Goal: Task Accomplishment & Management: Use online tool/utility

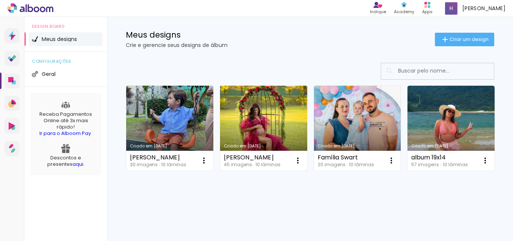
scroll to position [38, 0]
click at [270, 111] on link "Criado em [DATE]" at bounding box center [263, 128] width 87 height 85
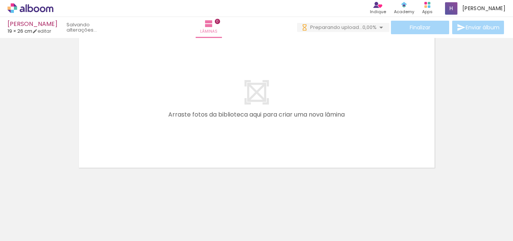
scroll to position [0, 1231]
click at [47, 32] on link "editar" at bounding box center [41, 31] width 19 height 6
type input "1"
type input "19,2"
type input "52"
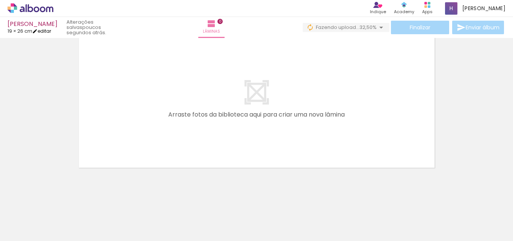
type input "0"
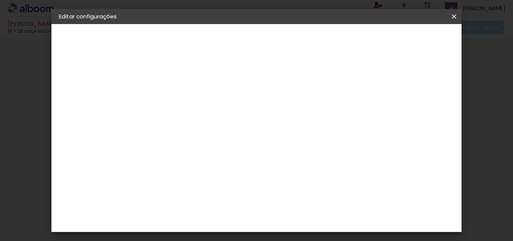
click at [197, 168] on div "cm" at bounding box center [199, 170] width 9 height 11
drag, startPoint x: 196, startPoint y: 168, endPoint x: 177, endPoint y: 171, distance: 19.7
click at [177, 171] on div "19,2" at bounding box center [189, 170] width 29 height 11
click at [193, 172] on input "19,2" at bounding box center [185, 170] width 20 height 11
click at [174, 191] on div "cm" at bounding box center [189, 170] width 37 height 60
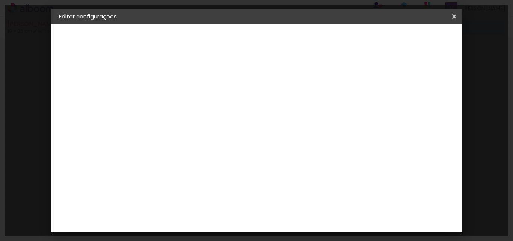
click at [192, 174] on input "19,2" at bounding box center [185, 170] width 20 height 11
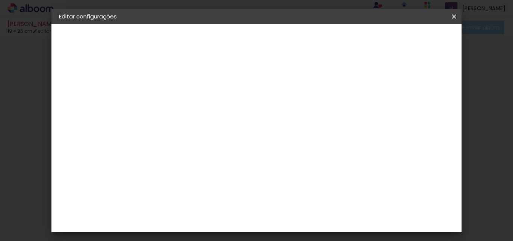
click at [195, 168] on div "19,2" at bounding box center [189, 170] width 29 height 11
type input "19,5"
type paper-input "19,5"
click at [308, 228] on div "cm" at bounding box center [312, 226] width 9 height 11
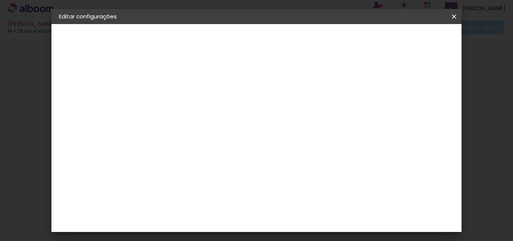
click at [263, 117] on span "26" at bounding box center [257, 117] width 13 height 11
click at [305, 225] on input "52" at bounding box center [298, 226] width 20 height 11
drag, startPoint x: 307, startPoint y: 187, endPoint x: 299, endPoint y: 190, distance: 8.9
click at [299, 190] on input "52" at bounding box center [298, 188] width 20 height 11
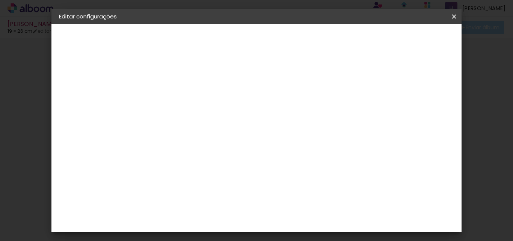
scroll to position [71, 0]
type input "28"
type paper-input "28"
click at [289, 42] on span "Salvar configurações" at bounding box center [269, 42] width 38 height 11
click at [289, 38] on span "Salvar configurações" at bounding box center [269, 42] width 38 height 11
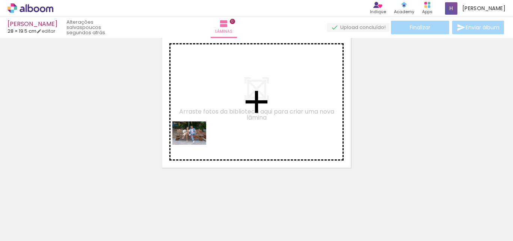
drag, startPoint x: 83, startPoint y: 219, endPoint x: 200, endPoint y: 138, distance: 142.5
click at [200, 138] on quentale-workspace at bounding box center [256, 120] width 513 height 241
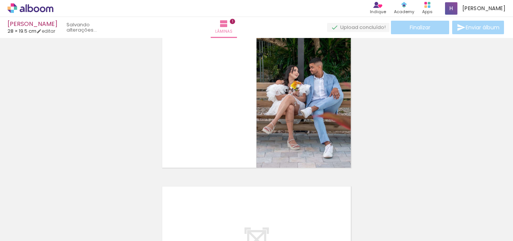
scroll to position [10, 0]
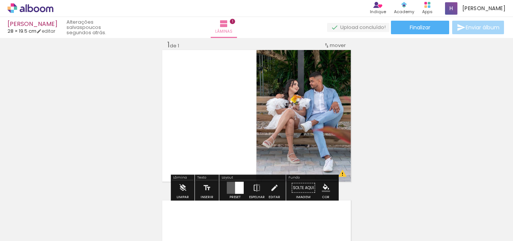
click at [141, 58] on div "Inserir lâmina 1 de 1 O Designbox precisará aumentar a sua imagem em 171% para …" at bounding box center [256, 181] width 513 height 301
click at [119, 115] on div "Inserir lâmina 1 de 1 O Designbox precisará aumentar a sua imagem em 171% para …" at bounding box center [256, 181] width 513 height 301
click at [68, 97] on div "Inserir lâmina 1 de 1 O Designbox precisará aumentar a sua imagem em 171% para …" at bounding box center [256, 181] width 513 height 301
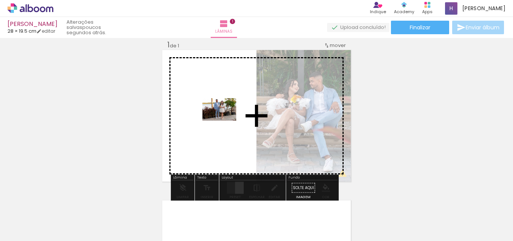
drag, startPoint x: 124, startPoint y: 215, endPoint x: 225, endPoint y: 121, distance: 138.0
click at [225, 121] on quentale-workspace at bounding box center [256, 120] width 513 height 241
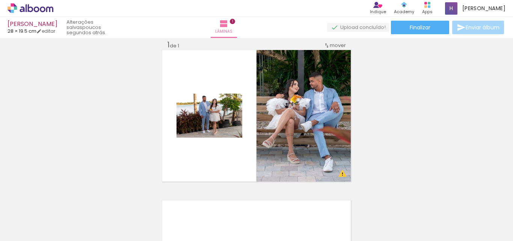
scroll to position [0, 30]
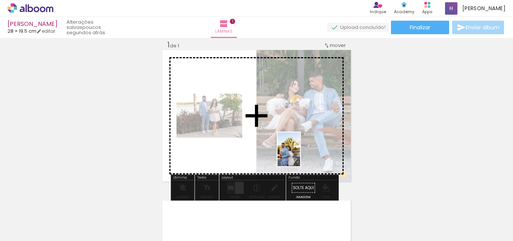
drag, startPoint x: 340, startPoint y: 222, endPoint x: 300, endPoint y: 155, distance: 78.0
click at [300, 155] on quentale-workspace at bounding box center [256, 120] width 513 height 241
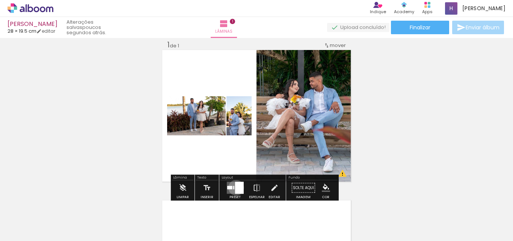
click at [235, 187] on div at bounding box center [239, 188] width 9 height 12
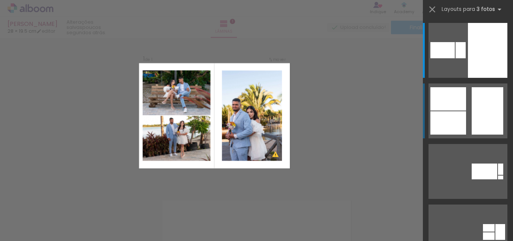
click at [477, 78] on div at bounding box center [487, 50] width 39 height 55
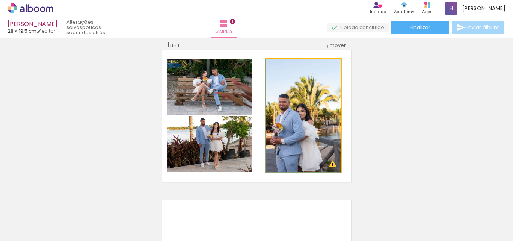
click at [296, 127] on quentale-photo at bounding box center [303, 115] width 75 height 113
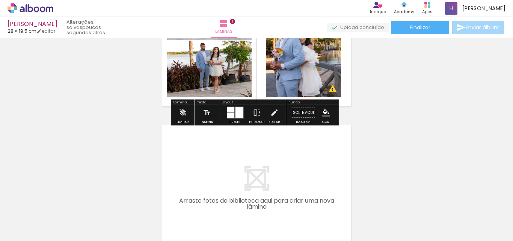
scroll to position [122, 0]
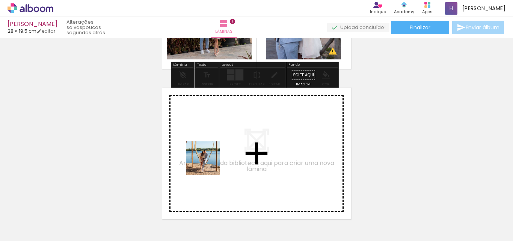
drag, startPoint x: 243, startPoint y: 220, endPoint x: 207, endPoint y: 160, distance: 70.0
click at [207, 160] on quentale-workspace at bounding box center [256, 120] width 513 height 241
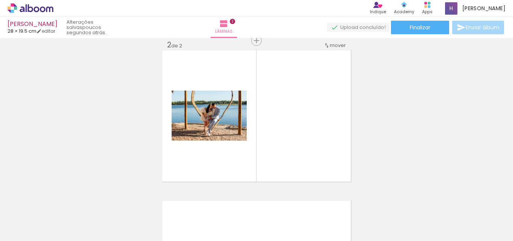
scroll to position [0, 461]
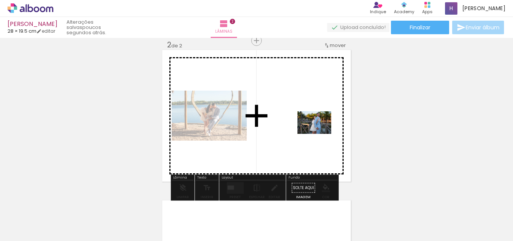
drag, startPoint x: 419, startPoint y: 219, endPoint x: 320, endPoint y: 134, distance: 130.5
click at [320, 134] on quentale-workspace at bounding box center [256, 120] width 513 height 241
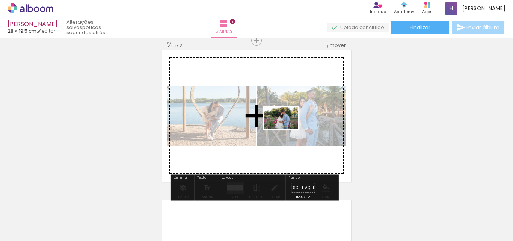
drag, startPoint x: 465, startPoint y: 222, endPoint x: 287, endPoint y: 129, distance: 201.3
click at [287, 129] on quentale-workspace at bounding box center [256, 120] width 513 height 241
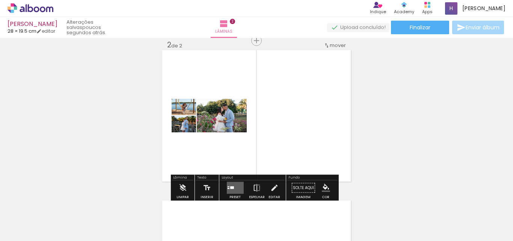
click at [229, 189] on quentale-layouter at bounding box center [235, 188] width 17 height 12
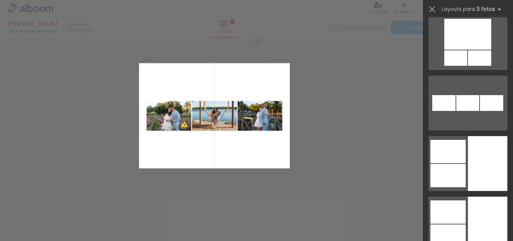
scroll to position [2405, 0]
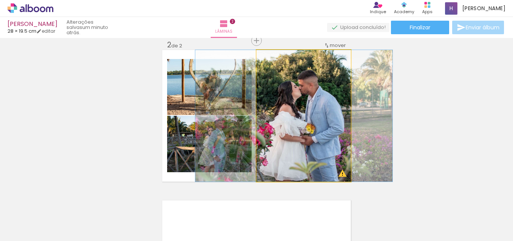
drag, startPoint x: 336, startPoint y: 115, endPoint x: 327, endPoint y: 112, distance: 10.3
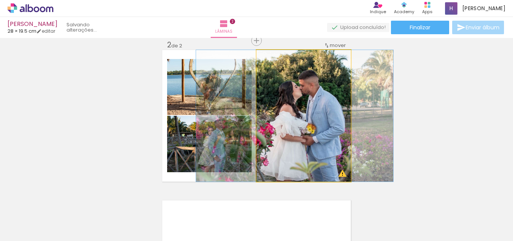
drag, startPoint x: 322, startPoint y: 113, endPoint x: 322, endPoint y: 106, distance: 7.2
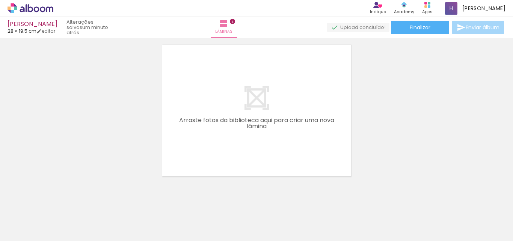
scroll to position [324, 0]
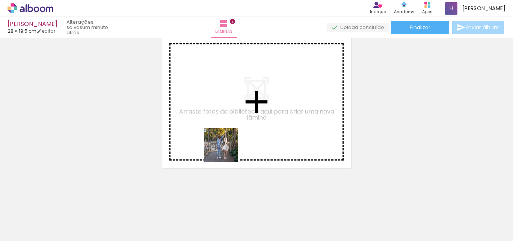
drag, startPoint x: 206, startPoint y: 222, endPoint x: 231, endPoint y: 122, distance: 102.4
click at [231, 122] on quentale-workspace at bounding box center [256, 120] width 513 height 241
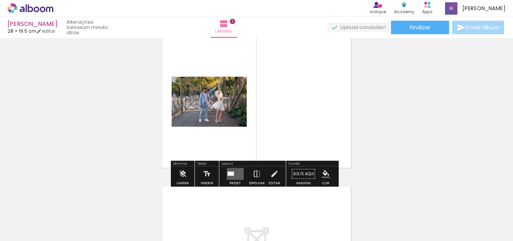
scroll to position [310, 0]
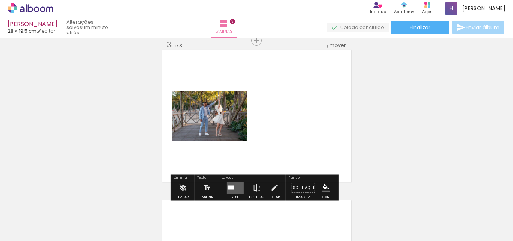
click at [231, 187] on div at bounding box center [230, 188] width 6 height 4
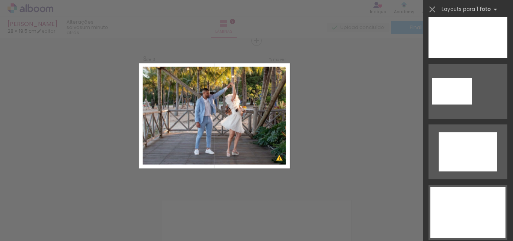
scroll to position [188, 0]
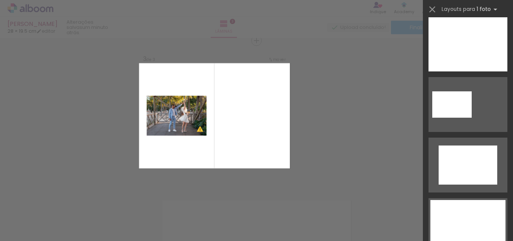
click at [89, 108] on div "Confirmar Cancelar" at bounding box center [256, 37] width 513 height 619
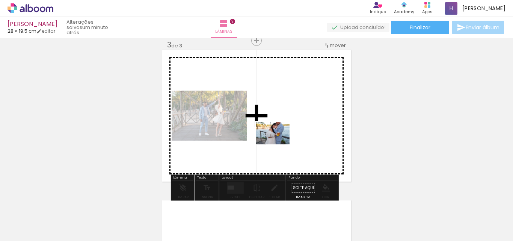
drag, startPoint x: 250, startPoint y: 215, endPoint x: 278, endPoint y: 144, distance: 76.5
click at [278, 144] on quentale-workspace at bounding box center [256, 120] width 513 height 241
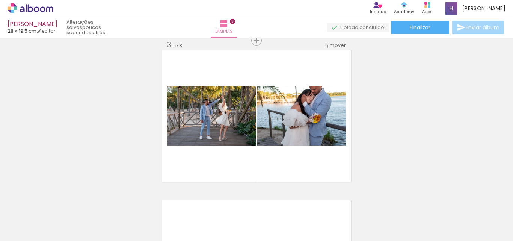
scroll to position [0, 1234]
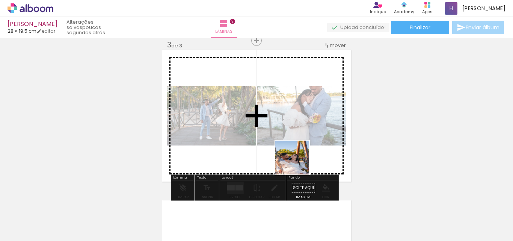
drag, startPoint x: 308, startPoint y: 216, endPoint x: 296, endPoint y: 157, distance: 59.8
click at [296, 157] on quentale-workspace at bounding box center [256, 120] width 513 height 241
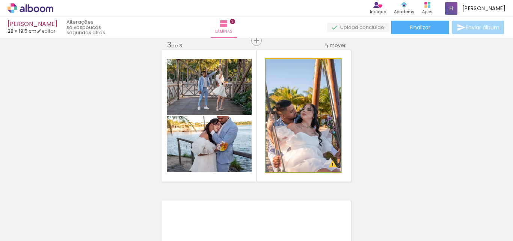
click at [322, 142] on quentale-photo at bounding box center [303, 115] width 75 height 113
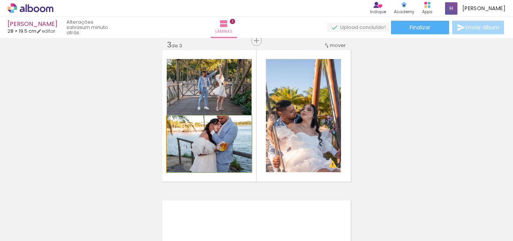
drag, startPoint x: 215, startPoint y: 145, endPoint x: 206, endPoint y: 137, distance: 12.0
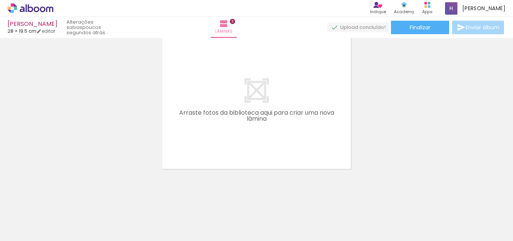
scroll to position [475, 0]
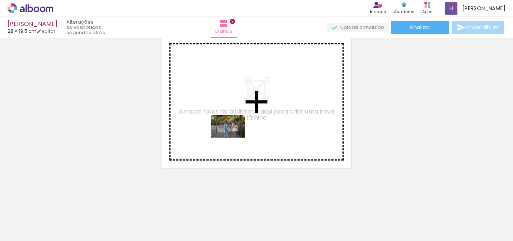
drag, startPoint x: 486, startPoint y: 224, endPoint x: 186, endPoint y: 141, distance: 311.9
click at [194, 111] on quentale-workspace at bounding box center [256, 120] width 513 height 241
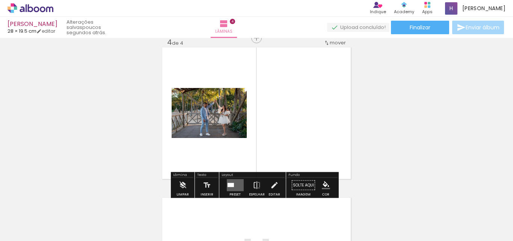
scroll to position [461, 0]
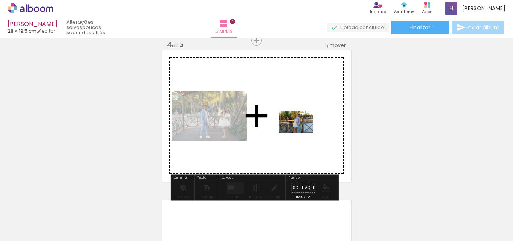
drag, startPoint x: 64, startPoint y: 221, endPoint x: 302, endPoint y: 133, distance: 253.8
click at [302, 133] on quentale-workspace at bounding box center [256, 120] width 513 height 241
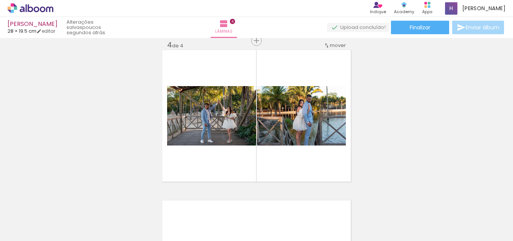
scroll to position [0, 268]
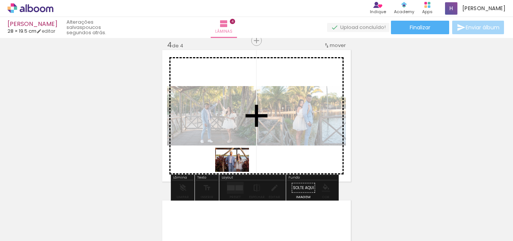
drag, startPoint x: 237, startPoint y: 220, endPoint x: 238, endPoint y: 169, distance: 50.7
click at [238, 169] on quentale-workspace at bounding box center [256, 120] width 513 height 241
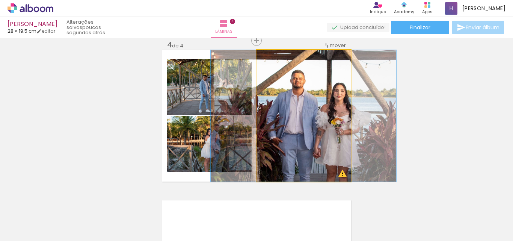
click at [311, 156] on quentale-photo at bounding box center [304, 116] width 94 height 132
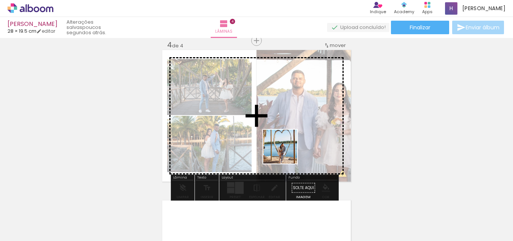
drag, startPoint x: 272, startPoint y: 220, endPoint x: 287, endPoint y: 149, distance: 72.4
click at [287, 149] on quentale-workspace at bounding box center [256, 120] width 513 height 241
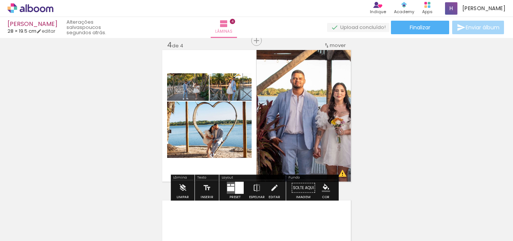
click at [238, 184] on div at bounding box center [239, 188] width 9 height 12
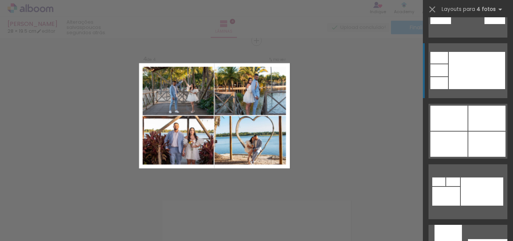
scroll to position [601, 0]
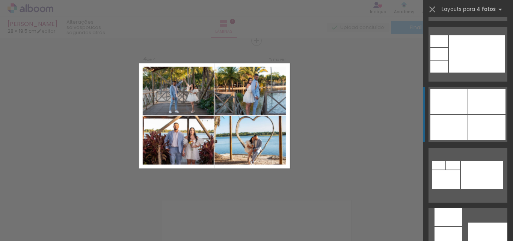
click at [485, 8] on div at bounding box center [495, 1] width 21 height 14
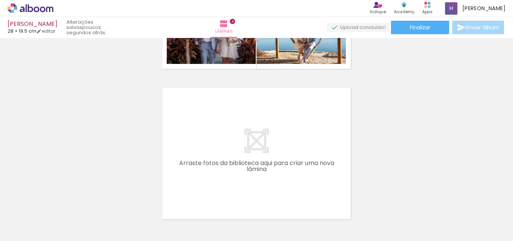
scroll to position [0, 0]
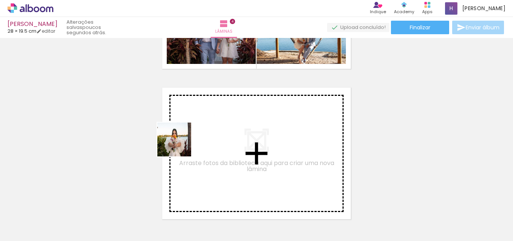
drag, startPoint x: 168, startPoint y: 221, endPoint x: 194, endPoint y: 194, distance: 36.9
click at [180, 143] on quentale-workspace at bounding box center [256, 120] width 513 height 241
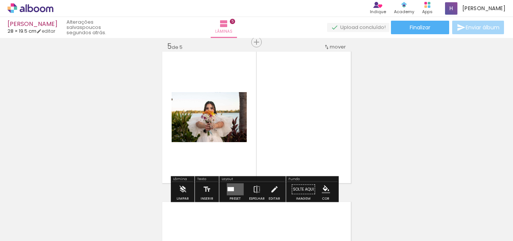
scroll to position [611, 0]
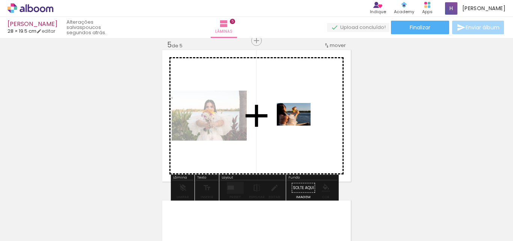
drag, startPoint x: 212, startPoint y: 218, endPoint x: 299, endPoint y: 125, distance: 127.0
click at [299, 125] on quentale-workspace at bounding box center [256, 120] width 513 height 241
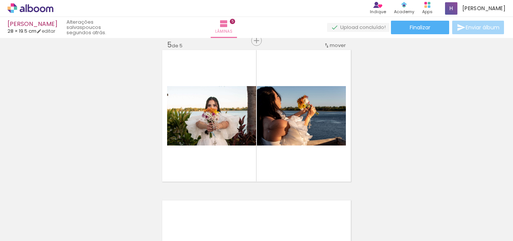
scroll to position [0, 998]
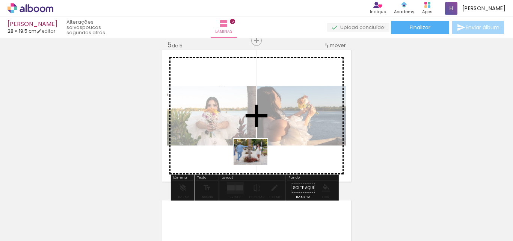
drag, startPoint x: 251, startPoint y: 225, endPoint x: 256, endPoint y: 161, distance: 63.7
click at [256, 161] on quentale-workspace at bounding box center [256, 120] width 513 height 241
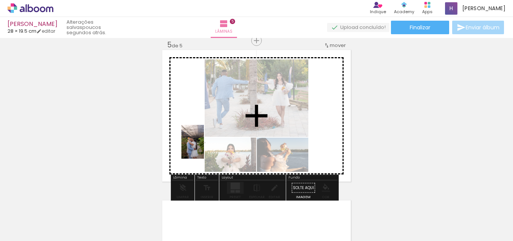
drag, startPoint x: 218, startPoint y: 219, endPoint x: 201, endPoint y: 141, distance: 80.3
click at [201, 141] on quentale-workspace at bounding box center [256, 120] width 513 height 241
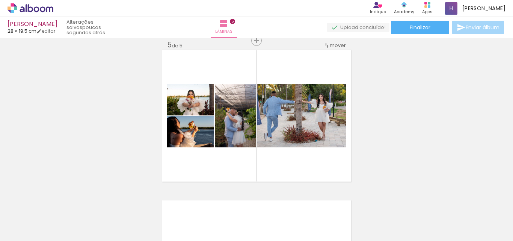
scroll to position [0, 868]
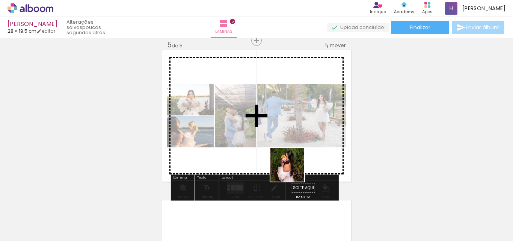
drag, startPoint x: 304, startPoint y: 222, endPoint x: 290, endPoint y: 158, distance: 65.2
click at [290, 158] on quentale-workspace at bounding box center [256, 120] width 513 height 241
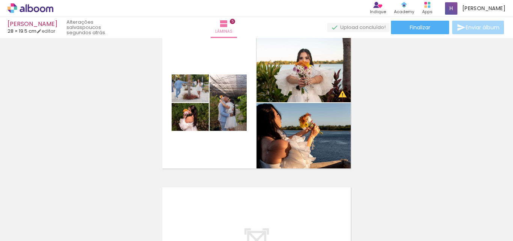
scroll to position [611, 0]
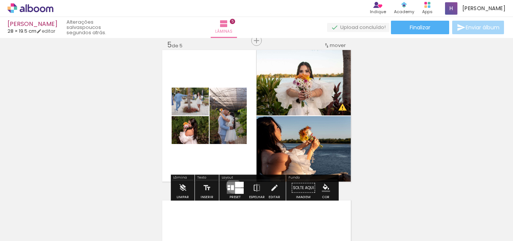
click at [232, 186] on div at bounding box center [232, 187] width 3 height 5
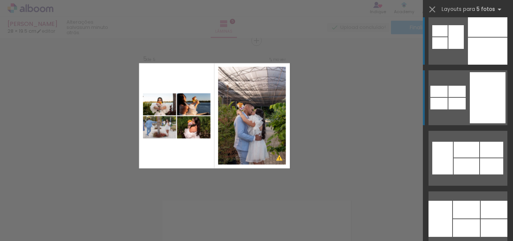
scroll to position [0, 0]
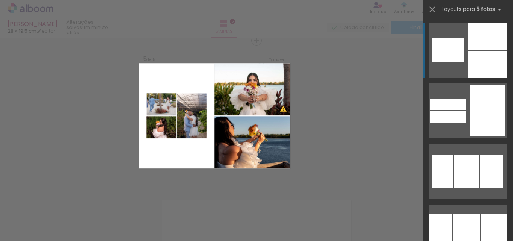
click at [492, 85] on div at bounding box center [488, 110] width 36 height 51
click at [495, 85] on div at bounding box center [488, 110] width 36 height 51
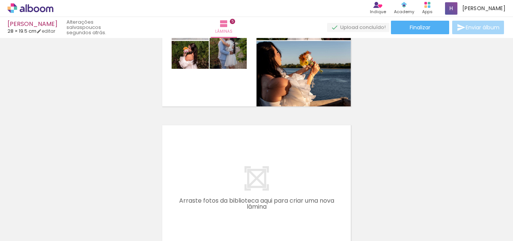
scroll to position [724, 0]
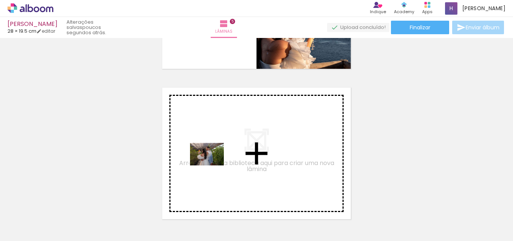
drag, startPoint x: 218, startPoint y: 223, endPoint x: 213, endPoint y: 163, distance: 59.6
click at [213, 163] on quentale-workspace at bounding box center [256, 120] width 513 height 241
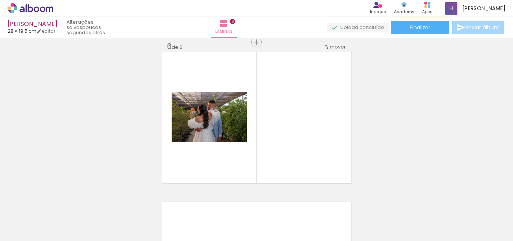
scroll to position [761, 0]
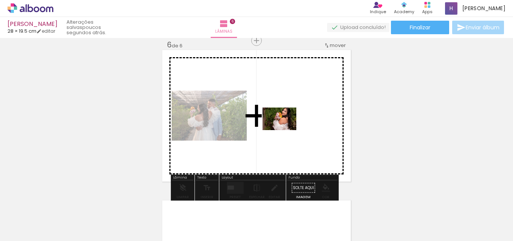
drag, startPoint x: 267, startPoint y: 220, endPoint x: 285, endPoint y: 130, distance: 91.6
click at [285, 130] on quentale-workspace at bounding box center [256, 120] width 513 height 241
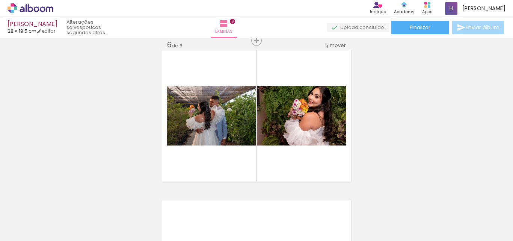
scroll to position [0, 403]
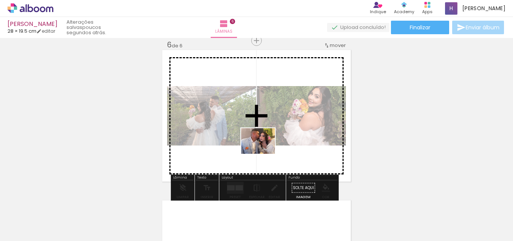
drag, startPoint x: 227, startPoint y: 224, endPoint x: 290, endPoint y: 209, distance: 65.1
click at [264, 150] on quentale-workspace at bounding box center [256, 120] width 513 height 241
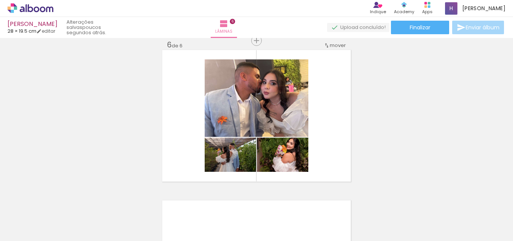
scroll to position [0, 819]
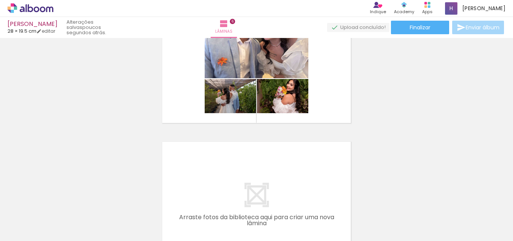
scroll to position [874, 0]
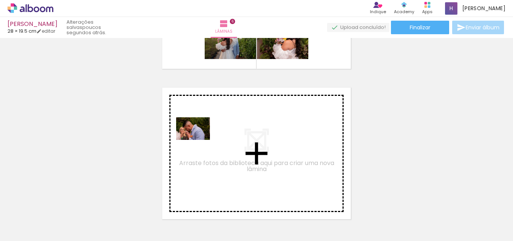
drag, startPoint x: 181, startPoint y: 216, endPoint x: 199, endPoint y: 140, distance: 78.0
click at [199, 140] on quentale-workspace at bounding box center [256, 120] width 513 height 241
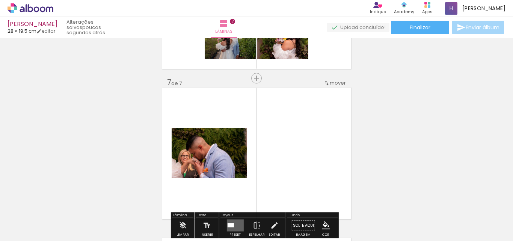
scroll to position [912, 0]
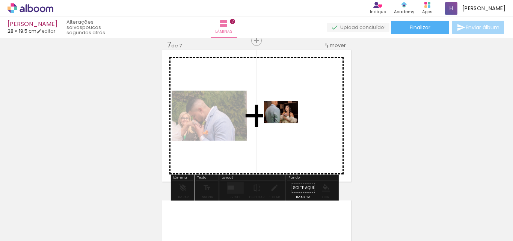
drag, startPoint x: 267, startPoint y: 222, endPoint x: 289, endPoint y: 115, distance: 110.0
click at [289, 115] on quentale-workspace at bounding box center [256, 120] width 513 height 241
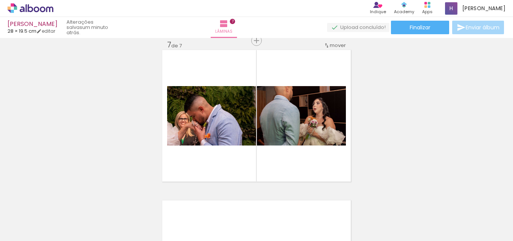
scroll to position [0, 579]
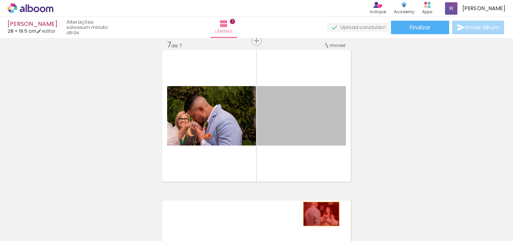
drag, startPoint x: 301, startPoint y: 119, endPoint x: 319, endPoint y: 214, distance: 96.6
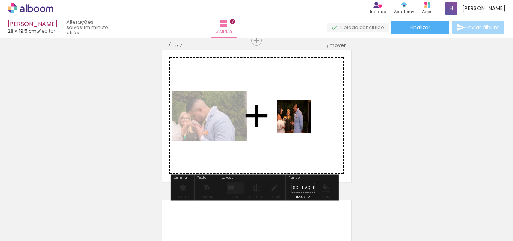
drag, startPoint x: 250, startPoint y: 221, endPoint x: 301, endPoint y: 121, distance: 112.6
click at [301, 121] on quentale-workspace at bounding box center [256, 120] width 513 height 241
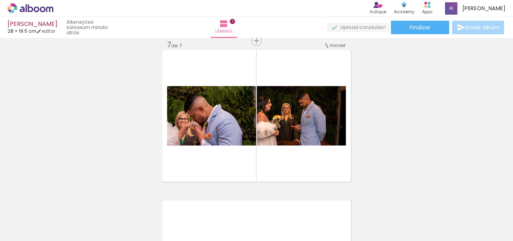
scroll to position [0, 311]
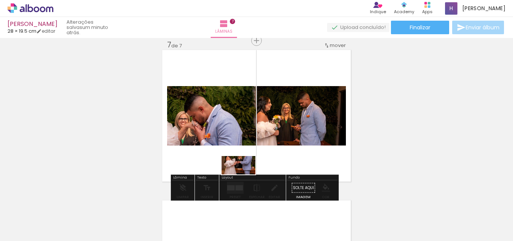
drag, startPoint x: 141, startPoint y: 219, endPoint x: 253, endPoint y: 172, distance: 121.1
click at [253, 172] on quentale-workspace at bounding box center [256, 120] width 513 height 241
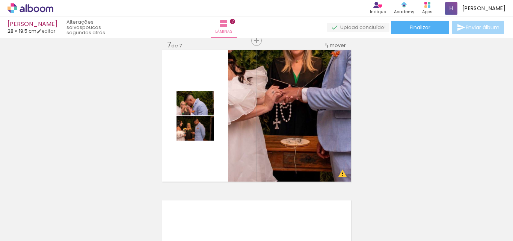
scroll to position [0, 113]
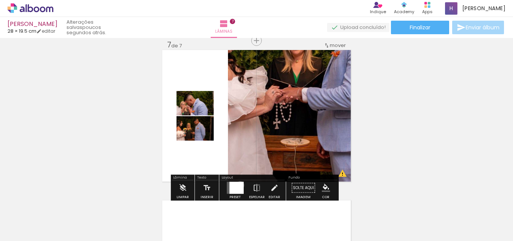
click at [239, 185] on div at bounding box center [236, 188] width 14 height 12
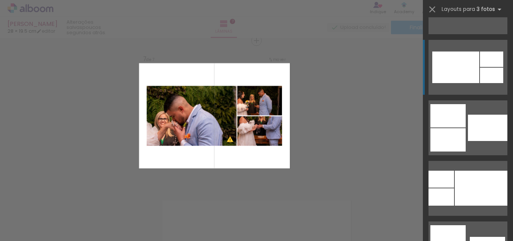
scroll to position [714, 0]
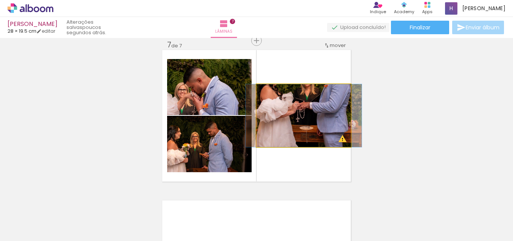
click at [309, 124] on quentale-photo at bounding box center [304, 115] width 94 height 63
click at [298, 124] on quentale-photo at bounding box center [304, 115] width 94 height 63
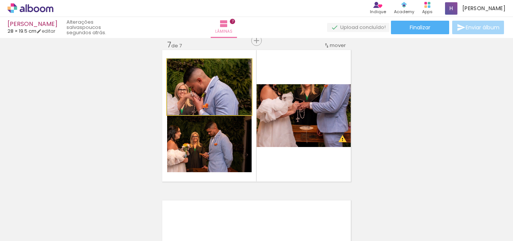
click at [198, 99] on quentale-photo at bounding box center [209, 87] width 85 height 56
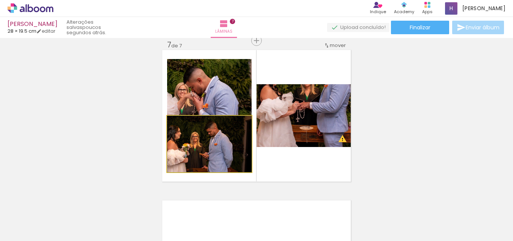
click at [192, 142] on quentale-photo at bounding box center [209, 144] width 85 height 56
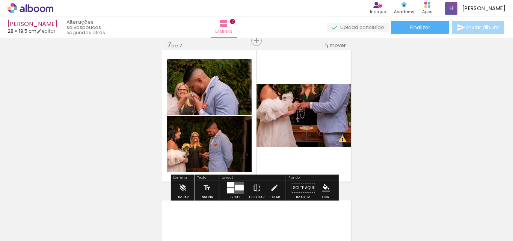
scroll to position [949, 0]
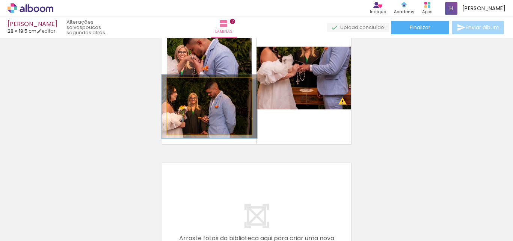
type paper-slider "113"
click at [187, 91] on div at bounding box center [188, 86] width 12 height 12
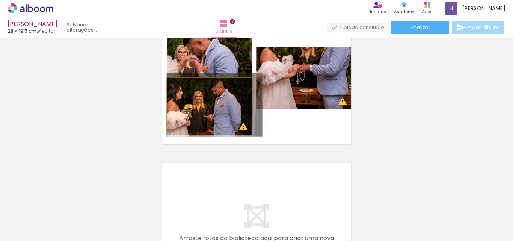
drag, startPoint x: 178, startPoint y: 106, endPoint x: 198, endPoint y: 105, distance: 20.0
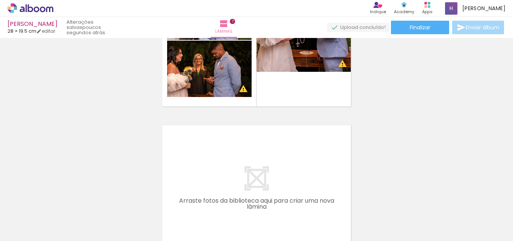
scroll to position [0, 55]
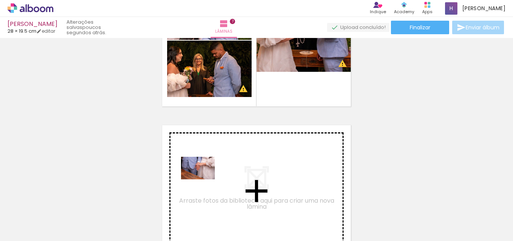
drag, startPoint x: 239, startPoint y: 221, endPoint x: 199, endPoint y: 225, distance: 40.4
click at [204, 175] on quentale-workspace at bounding box center [256, 120] width 513 height 241
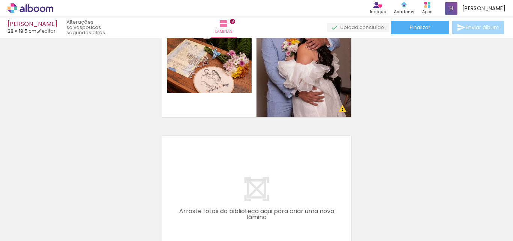
scroll to position [1099, 0]
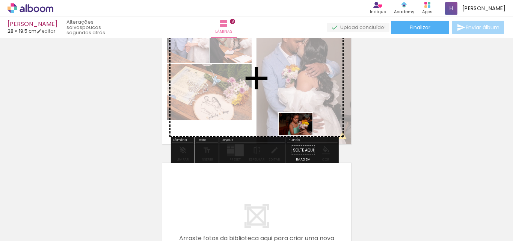
drag, startPoint x: 333, startPoint y: 228, endPoint x: 301, endPoint y: 135, distance: 98.0
click at [301, 135] on quentale-workspace at bounding box center [256, 120] width 513 height 241
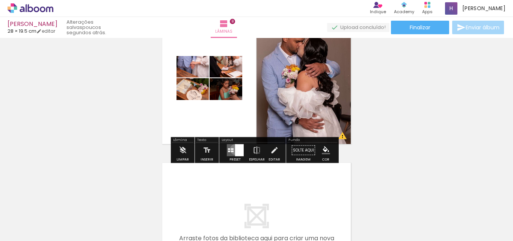
click at [235, 149] on div at bounding box center [239, 150] width 9 height 12
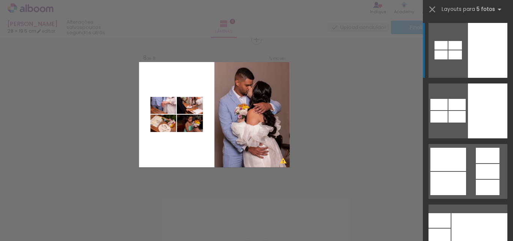
scroll to position [1062, 0]
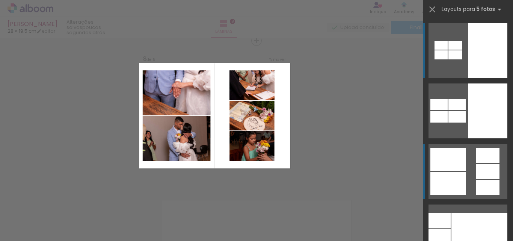
click at [438, 138] on quentale-layouter at bounding box center [468, 110] width 79 height 55
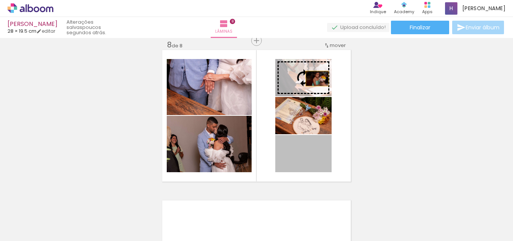
drag, startPoint x: 316, startPoint y: 169, endPoint x: 314, endPoint y: 79, distance: 90.2
click at [0, 0] on slot at bounding box center [0, 0] width 0 height 0
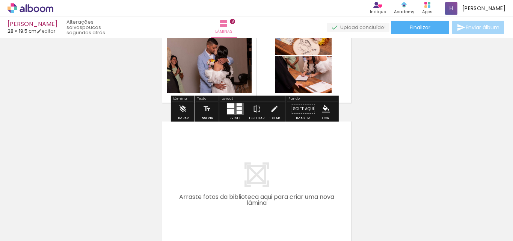
scroll to position [1175, 0]
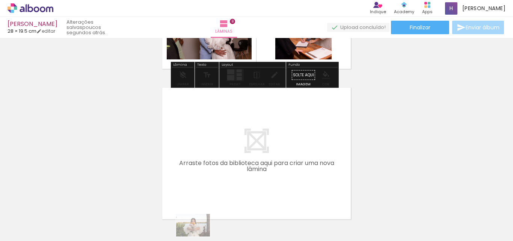
drag, startPoint x: 172, startPoint y: 235, endPoint x: 175, endPoint y: 230, distance: 5.6
click at [175, 230] on quentale-thumb at bounding box center [159, 215] width 42 height 43
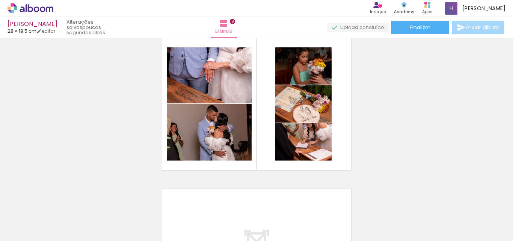
scroll to position [1062, 0]
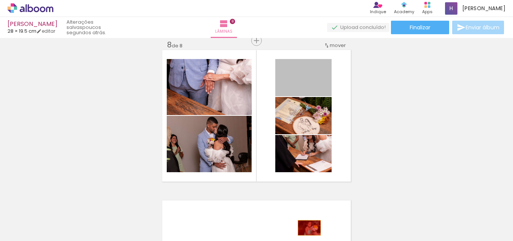
drag, startPoint x: 318, startPoint y: 88, endPoint x: 307, endPoint y: 228, distance: 140.2
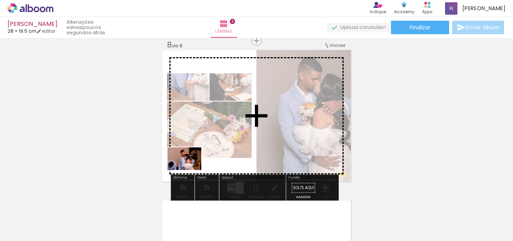
drag, startPoint x: 453, startPoint y: 219, endPoint x: 190, endPoint y: 170, distance: 267.6
click at [190, 170] on quentale-workspace at bounding box center [256, 120] width 513 height 241
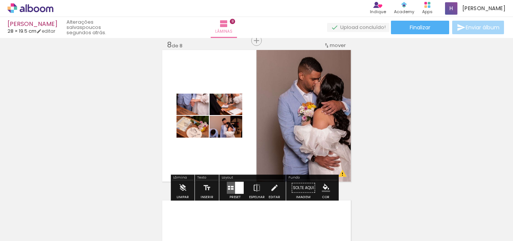
click at [232, 186] on quentale-layouter at bounding box center [235, 188] width 17 height 12
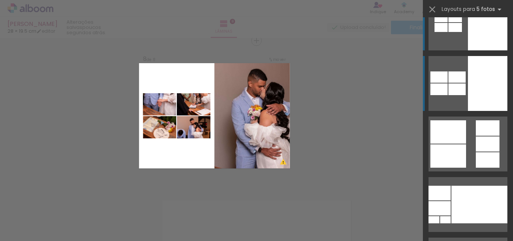
scroll to position [38, 0]
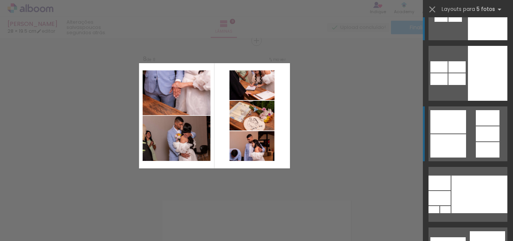
click at [448, 85] on div at bounding box center [439, 79] width 17 height 12
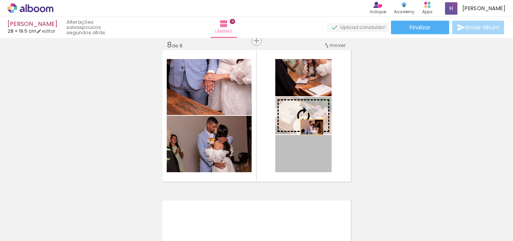
drag, startPoint x: 309, startPoint y: 170, endPoint x: 309, endPoint y: 127, distance: 43.2
click at [0, 0] on slot at bounding box center [0, 0] width 0 height 0
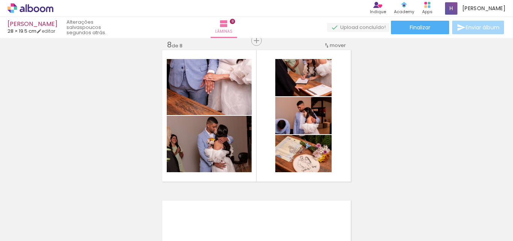
scroll to position [0, 167]
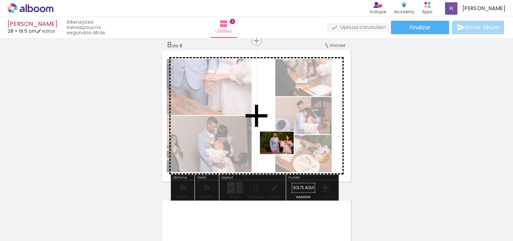
drag, startPoint x: 239, startPoint y: 215, endPoint x: 283, endPoint y: 154, distance: 75.1
click at [283, 154] on quentale-workspace at bounding box center [256, 120] width 513 height 241
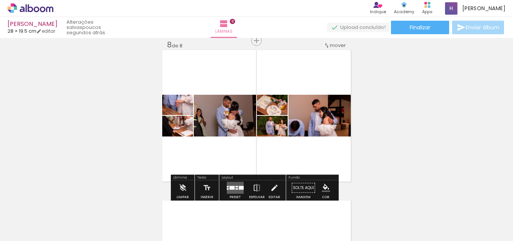
click at [232, 185] on quentale-layouter at bounding box center [235, 188] width 17 height 12
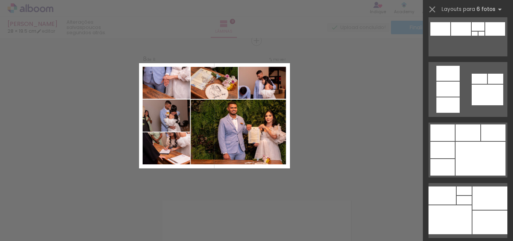
scroll to position [676, 0]
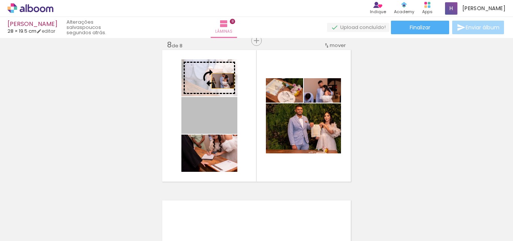
drag, startPoint x: 221, startPoint y: 125, endPoint x: 220, endPoint y: 81, distance: 44.0
click at [0, 0] on slot at bounding box center [0, 0] width 0 height 0
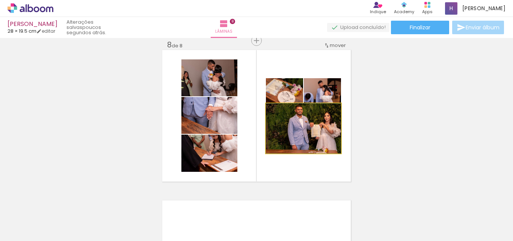
click at [313, 133] on quentale-photo at bounding box center [303, 128] width 75 height 50
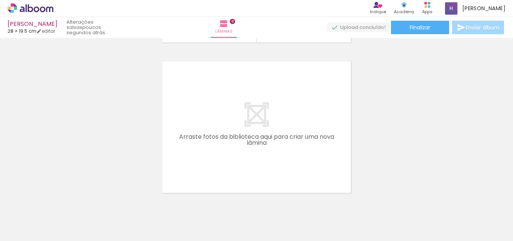
scroll to position [1212, 0]
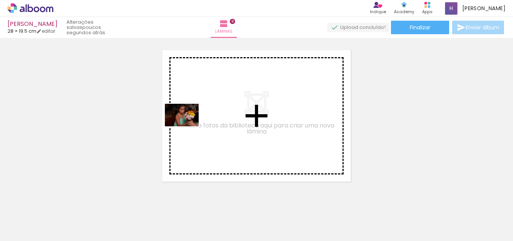
drag, startPoint x: 167, startPoint y: 223, endPoint x: 187, endPoint y: 126, distance: 99.0
click at [187, 126] on quentale-workspace at bounding box center [256, 120] width 513 height 241
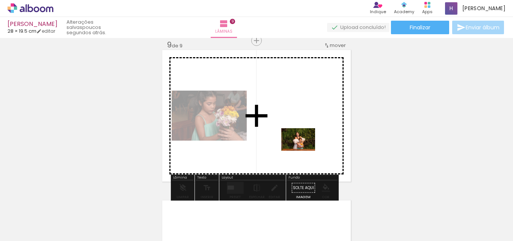
drag, startPoint x: 455, startPoint y: 225, endPoint x: 242, endPoint y: 240, distance: 213.6
click at [302, 148] on quentale-workspace at bounding box center [256, 120] width 513 height 241
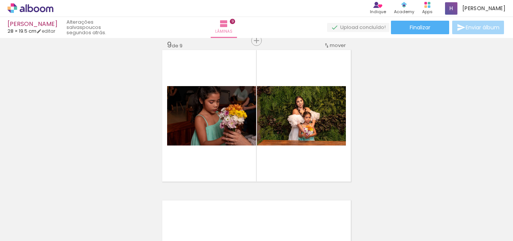
scroll to position [0, 599]
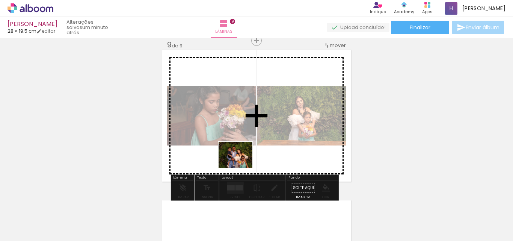
drag, startPoint x: 197, startPoint y: 227, endPoint x: 241, endPoint y: 165, distance: 76.8
click at [241, 165] on quentale-workspace at bounding box center [256, 120] width 513 height 241
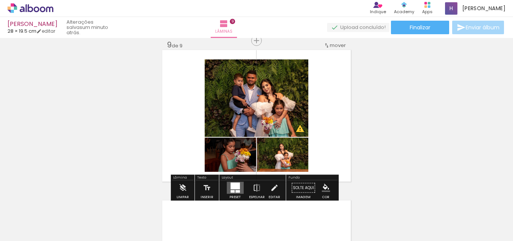
scroll to position [0, 767]
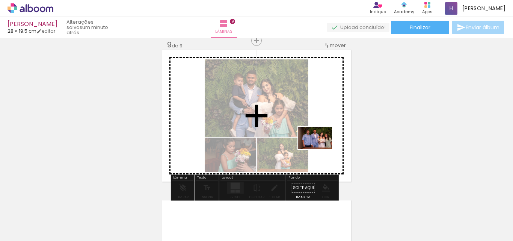
drag, startPoint x: 280, startPoint y: 218, endPoint x: 321, endPoint y: 149, distance: 80.2
click at [321, 149] on quentale-workspace at bounding box center [256, 120] width 513 height 241
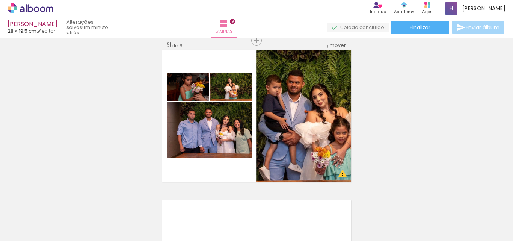
scroll to position [0, 1123]
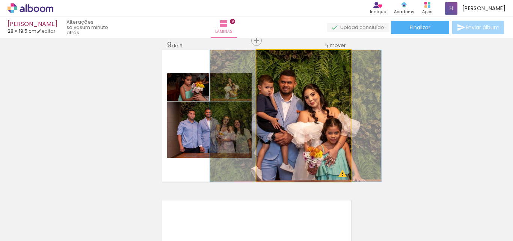
drag, startPoint x: 319, startPoint y: 110, endPoint x: 311, endPoint y: 109, distance: 8.0
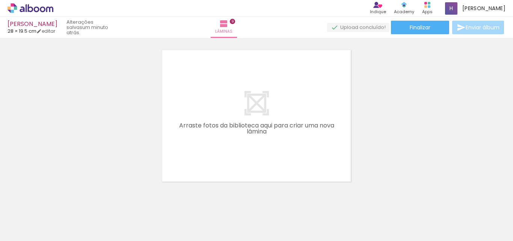
scroll to position [1376, 0]
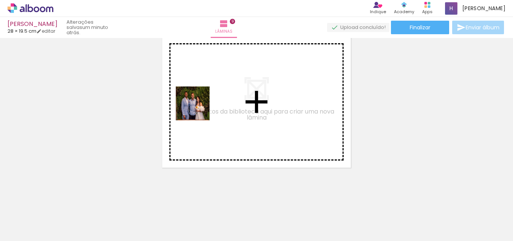
drag, startPoint x: 297, startPoint y: 223, endPoint x: 195, endPoint y: 103, distance: 158.3
click at [195, 103] on quentale-workspace at bounding box center [256, 120] width 513 height 241
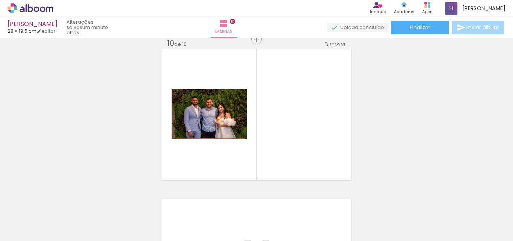
scroll to position [1362, 0]
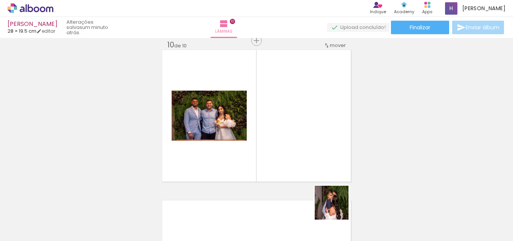
drag, startPoint x: 351, startPoint y: 228, endPoint x: 290, endPoint y: 126, distance: 119.0
click at [290, 126] on quentale-workspace at bounding box center [256, 120] width 513 height 241
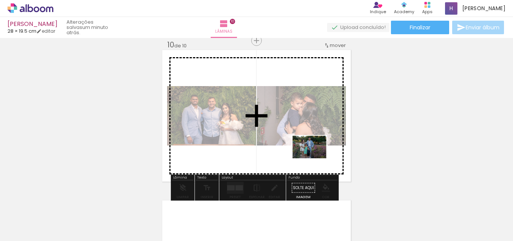
drag, startPoint x: 475, startPoint y: 219, endPoint x: 314, endPoint y: 158, distance: 171.6
click at [314, 158] on quentale-workspace at bounding box center [256, 120] width 513 height 241
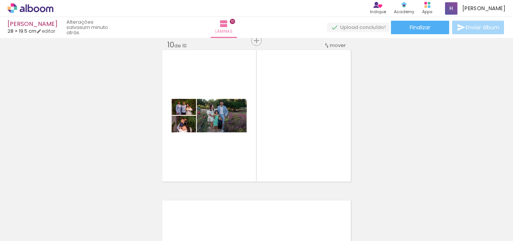
scroll to position [0, 794]
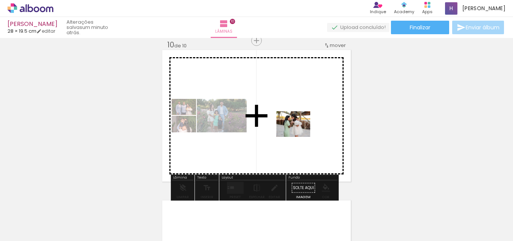
drag, startPoint x: 344, startPoint y: 217, endPoint x: 370, endPoint y: 237, distance: 33.0
click at [299, 133] on quentale-workspace at bounding box center [256, 120] width 513 height 241
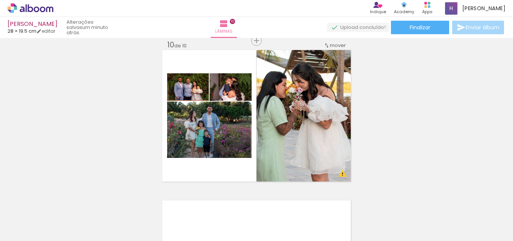
scroll to position [0, 774]
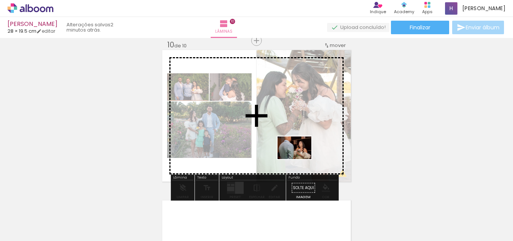
drag, startPoint x: 311, startPoint y: 211, endPoint x: 300, endPoint y: 159, distance: 53.0
click at [300, 159] on quentale-workspace at bounding box center [256, 120] width 513 height 241
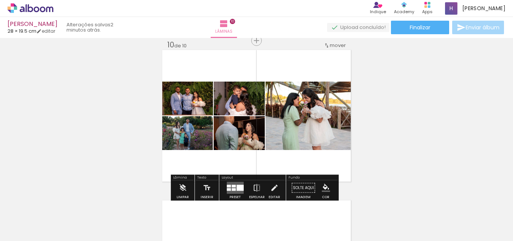
scroll to position [0, 1234]
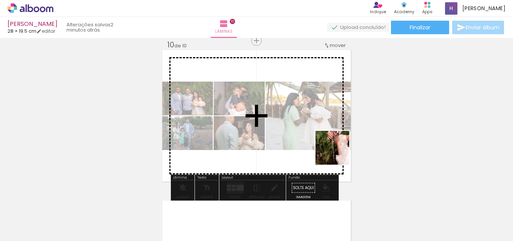
drag, startPoint x: 398, startPoint y: 219, endPoint x: 319, endPoint y: 144, distance: 108.4
click at [310, 136] on quentale-workspace at bounding box center [256, 120] width 513 height 241
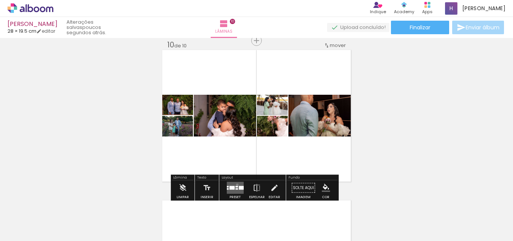
click at [236, 184] on quentale-layouter at bounding box center [235, 188] width 17 height 12
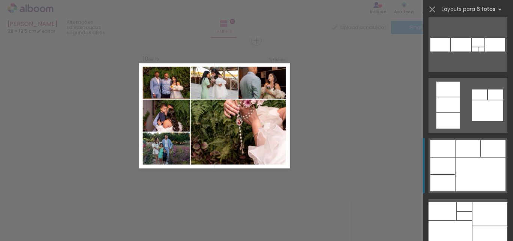
scroll to position [714, 0]
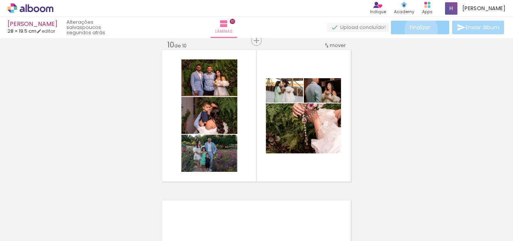
click at [419, 29] on span "Finalizar" at bounding box center [420, 27] width 21 height 5
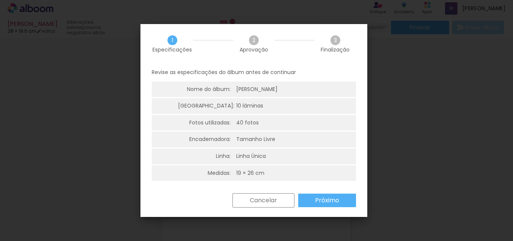
click at [0, 0] on slot "Próximo" at bounding box center [0, 0] width 0 height 0
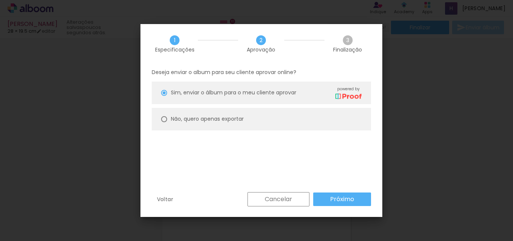
click at [164, 123] on paper-radio-button "Não, quero apenas exportar" at bounding box center [261, 119] width 219 height 23
type paper-radio-button "on"
click at [0, 0] on slot "Próximo" at bounding box center [0, 0] width 0 height 0
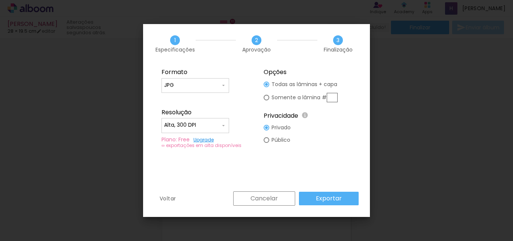
click at [190, 87] on input "JPG" at bounding box center [192, 86] width 56 height 8
click at [190, 87] on paper-item "JPG" at bounding box center [196, 84] width 68 height 15
click at [218, 125] on input "Alta, 300 DPI" at bounding box center [192, 125] width 56 height 8
click at [183, 134] on paper-item "Baixa" at bounding box center [196, 139] width 68 height 15
type input "Baixa"
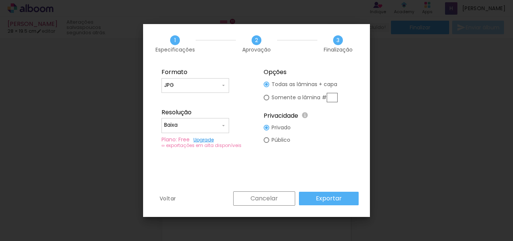
click at [0, 0] on slot "Exportar" at bounding box center [0, 0] width 0 height 0
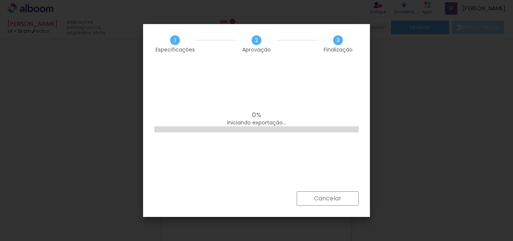
scroll to position [0, 0]
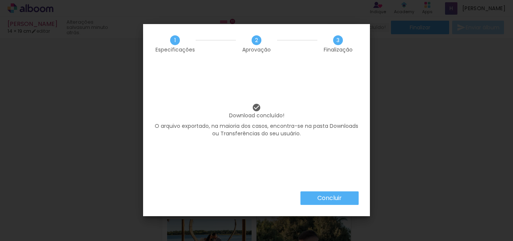
scroll to position [0, 1234]
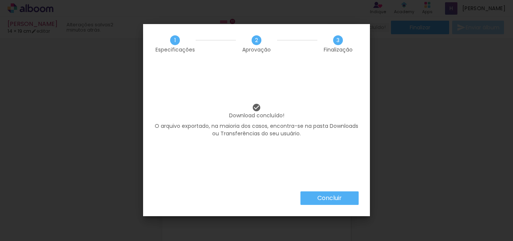
scroll to position [0, 1234]
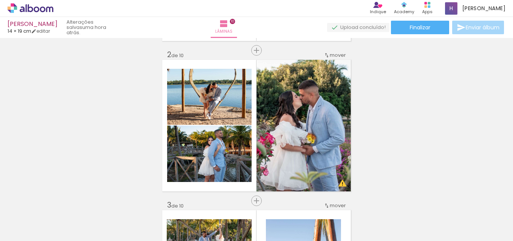
scroll to position [328, 0]
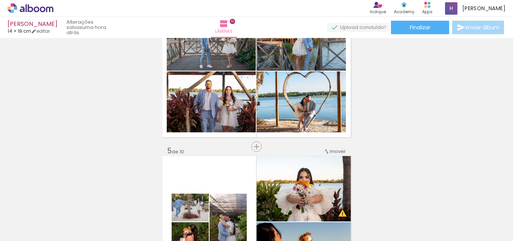
scroll to position [0, 1234]
drag, startPoint x: 418, startPoint y: 109, endPoint x: 496, endPoint y: 109, distance: 77.8
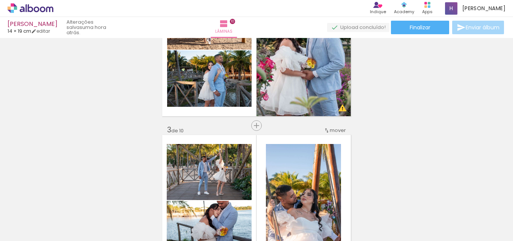
scroll to position [263, 0]
